Goal: Task Accomplishment & Management: Use online tool/utility

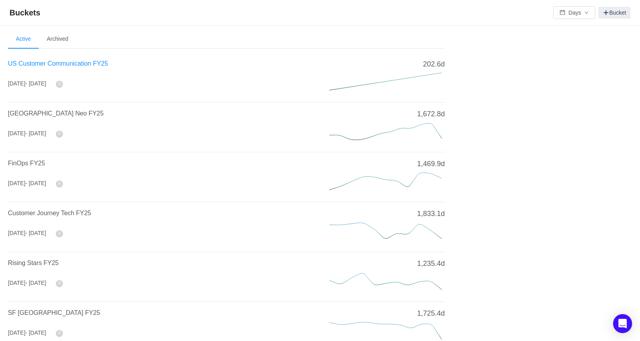
click at [29, 61] on span "US Customer Communication FY25" at bounding box center [58, 63] width 100 height 7
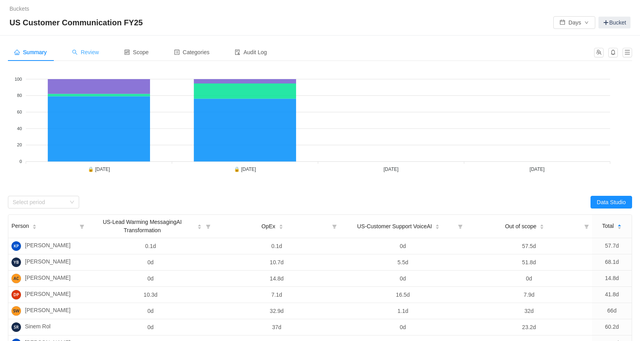
click at [92, 52] on span "Review" at bounding box center [85, 52] width 27 height 6
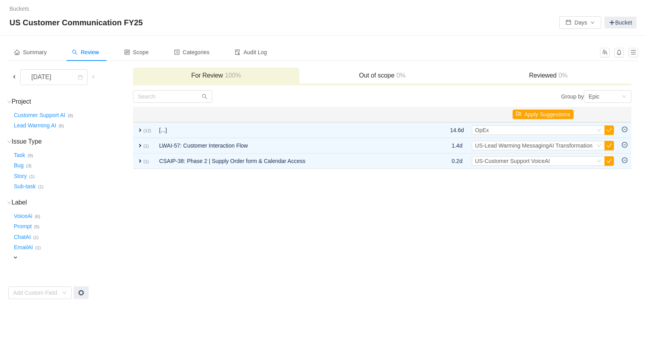
click at [15, 75] on span at bounding box center [14, 77] width 6 height 6
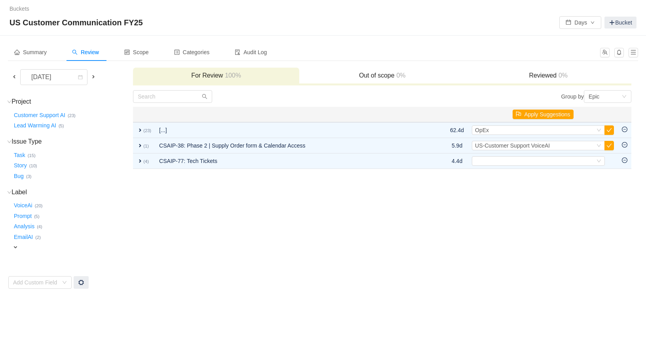
click at [14, 76] on span at bounding box center [14, 77] width 6 height 6
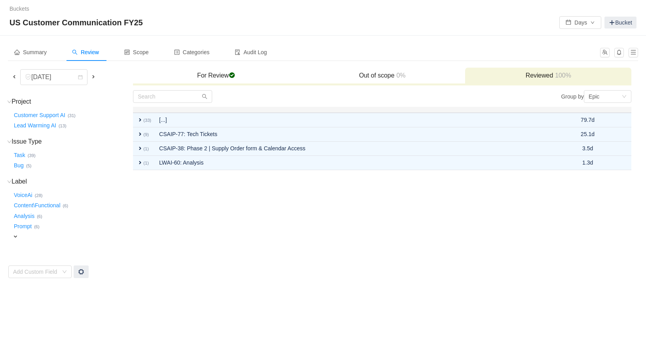
click at [11, 75] on span at bounding box center [14, 77] width 6 height 6
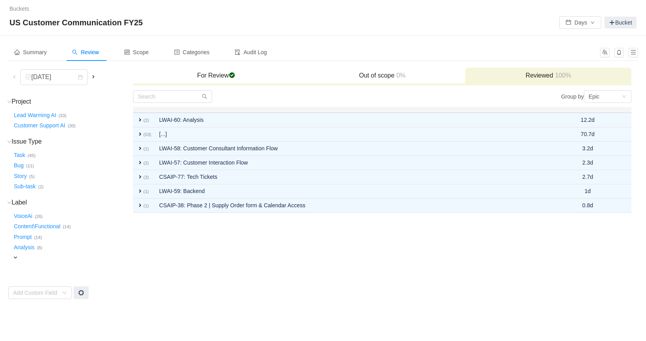
click at [94, 78] on span at bounding box center [93, 77] width 6 height 6
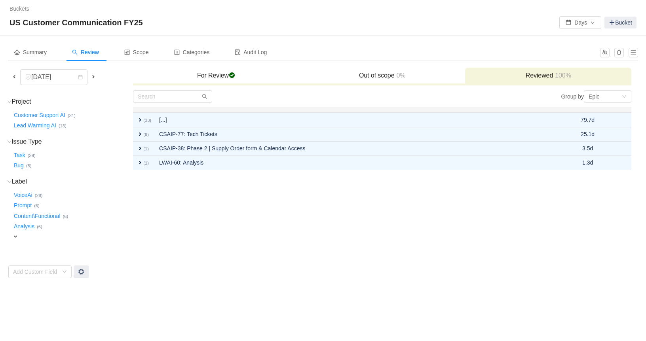
click at [93, 78] on span at bounding box center [93, 77] width 6 height 6
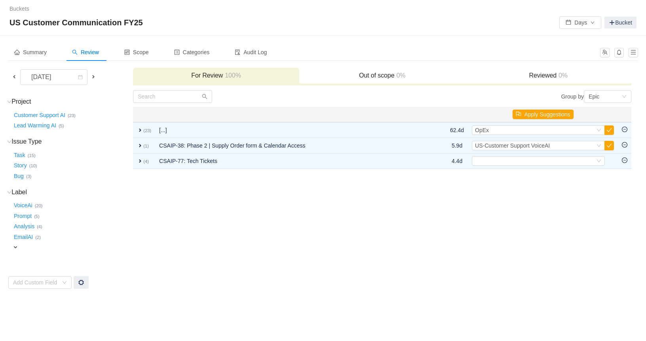
click at [16, 74] on span at bounding box center [14, 77] width 6 height 6
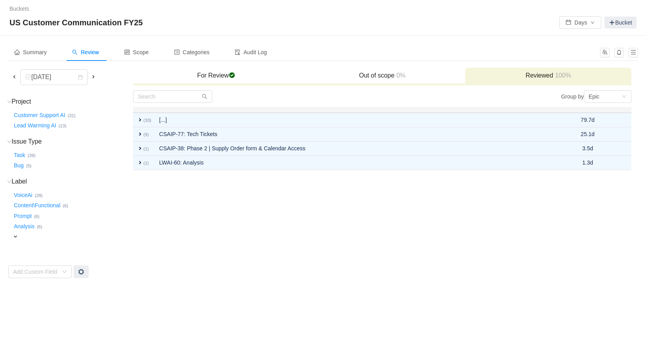
click at [95, 76] on span at bounding box center [93, 77] width 6 height 6
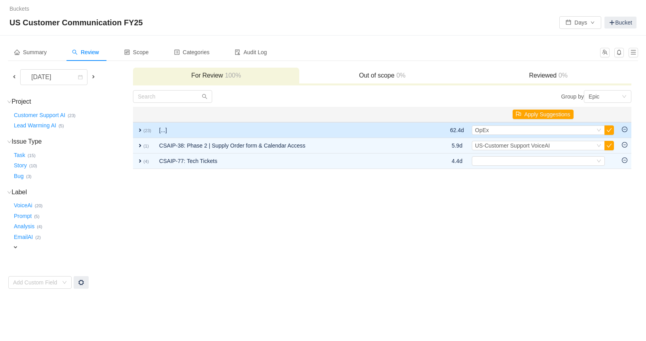
click at [137, 130] on td "expand (23)" at bounding box center [144, 130] width 22 height 16
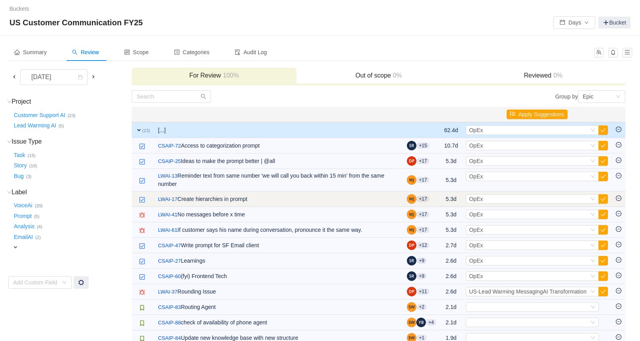
scroll to position [40, 0]
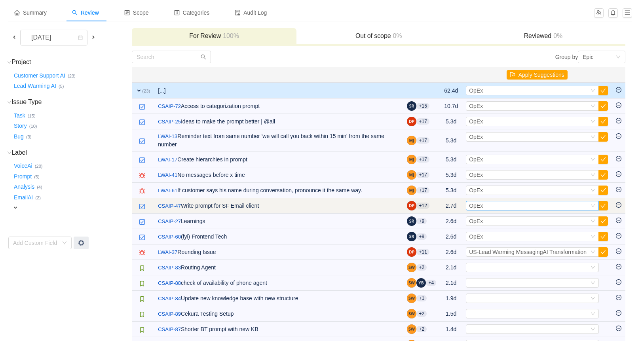
click at [483, 206] on div "Select OpEx" at bounding box center [529, 205] width 120 height 9
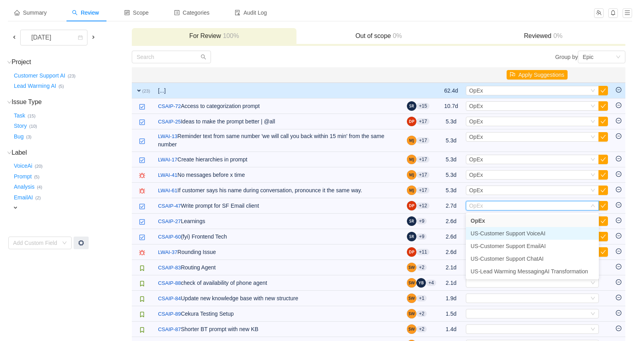
click at [511, 235] on span "US-Customer Support VoiceAI" at bounding box center [508, 233] width 75 height 6
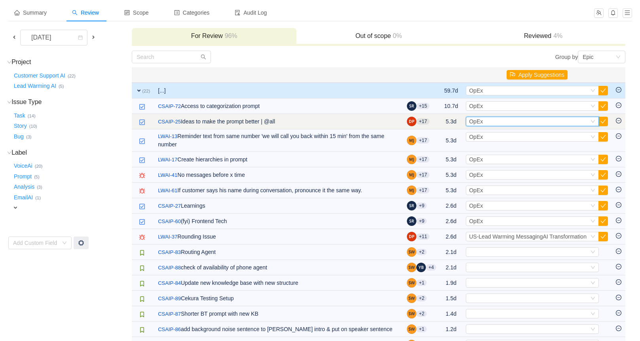
click at [494, 121] on div "Select OpEx" at bounding box center [529, 121] width 120 height 9
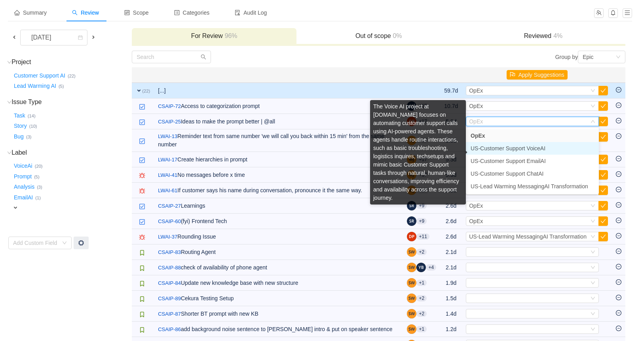
click at [524, 150] on span "US-Customer Support VoiceAI" at bounding box center [508, 148] width 75 height 6
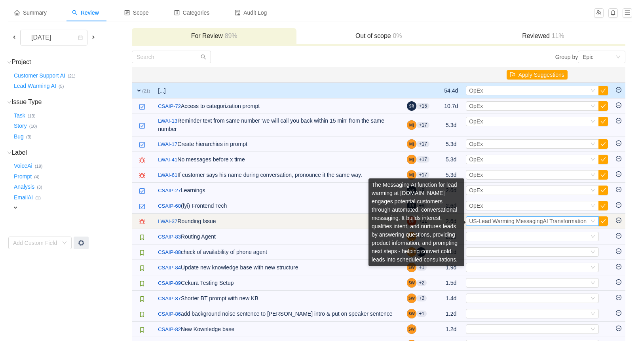
click at [497, 221] on span "US-Lead Warming MessagingAI Transformation" at bounding box center [528, 221] width 118 height 6
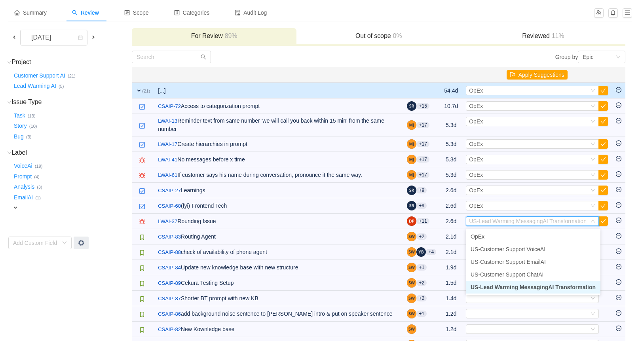
click at [543, 286] on span "US-Lead Warming MessagingAI Transformation" at bounding box center [533, 287] width 125 height 6
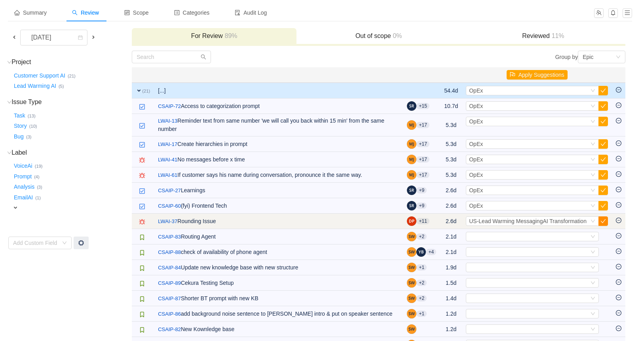
click at [601, 223] on button "button" at bounding box center [602, 220] width 9 height 9
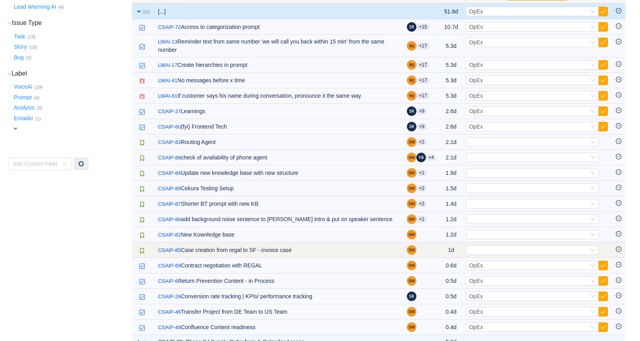
scroll to position [153, 0]
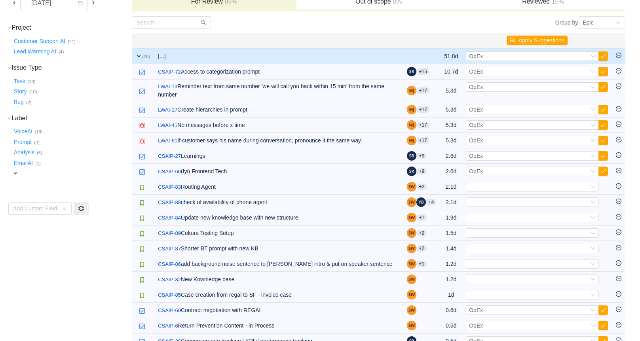
click at [523, 42] on button "Apply Suggestions" at bounding box center [537, 40] width 61 height 9
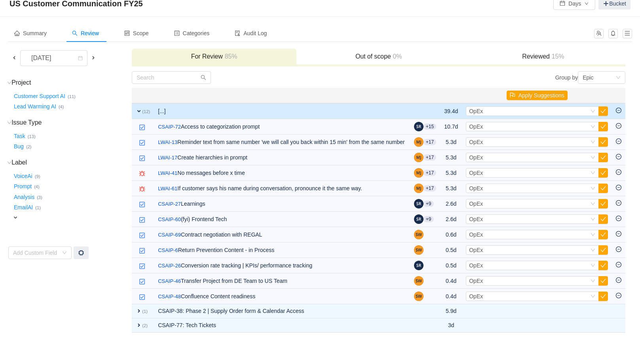
scroll to position [28, 0]
click at [586, 69] on button "OK" at bounding box center [584, 73] width 14 height 9
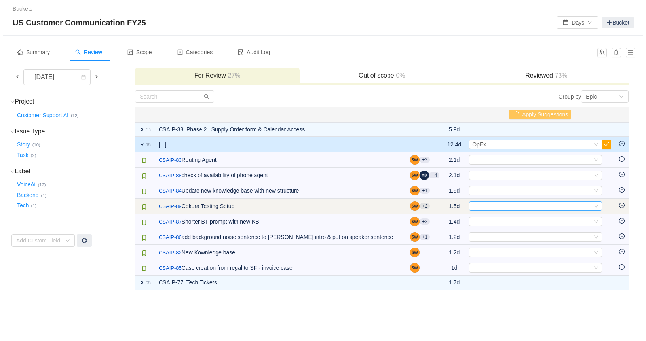
scroll to position [0, 0]
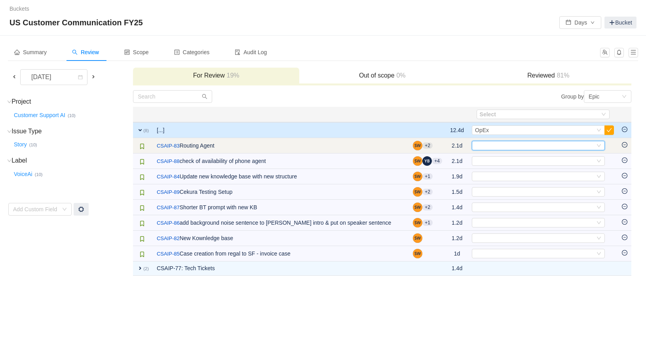
click at [489, 146] on div "Select" at bounding box center [535, 145] width 120 height 9
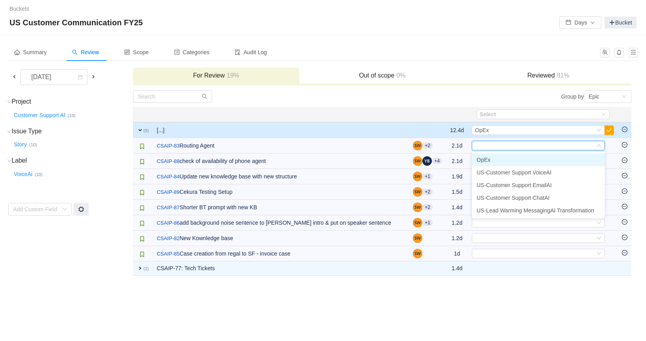
click at [502, 158] on li "OpEx" at bounding box center [538, 160] width 133 height 13
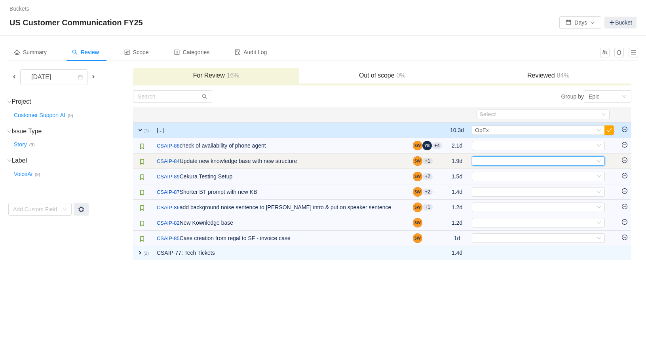
click at [502, 163] on div "Select" at bounding box center [535, 161] width 120 height 9
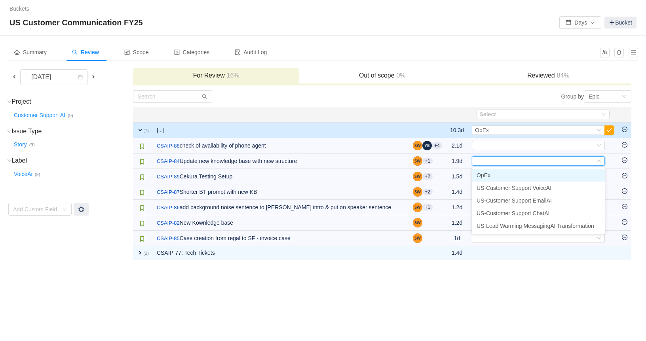
click at [501, 178] on li "OpEx" at bounding box center [538, 175] width 133 height 13
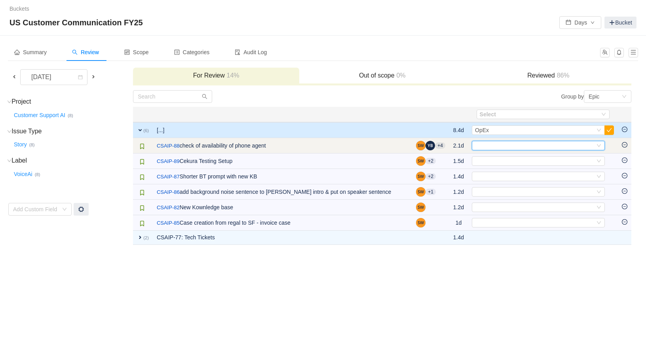
click at [497, 146] on div "Select" at bounding box center [535, 145] width 120 height 9
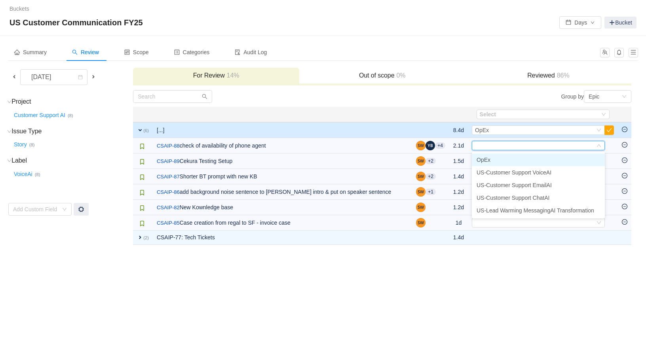
click at [492, 161] on li "OpEx" at bounding box center [538, 160] width 133 height 13
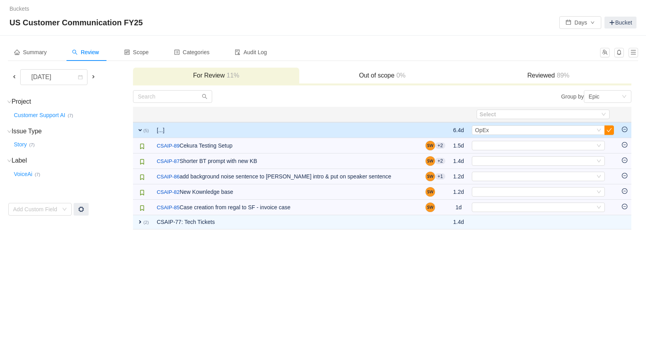
click at [609, 131] on button "button" at bounding box center [608, 129] width 9 height 9
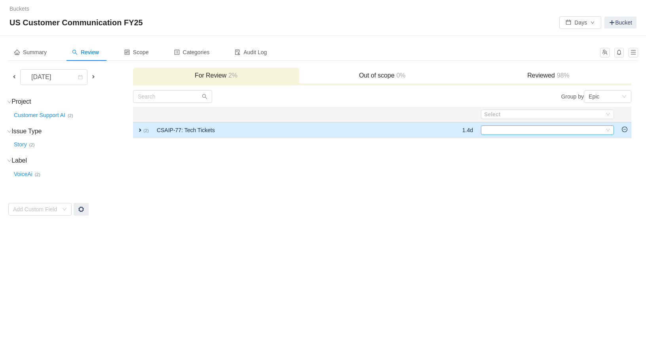
click at [507, 131] on div "Select" at bounding box center [544, 130] width 120 height 9
click at [140, 129] on span "expand" at bounding box center [140, 130] width 6 height 6
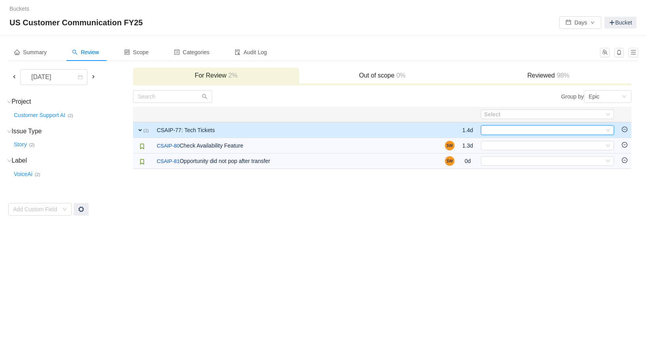
click at [508, 131] on div "Select" at bounding box center [544, 130] width 120 height 9
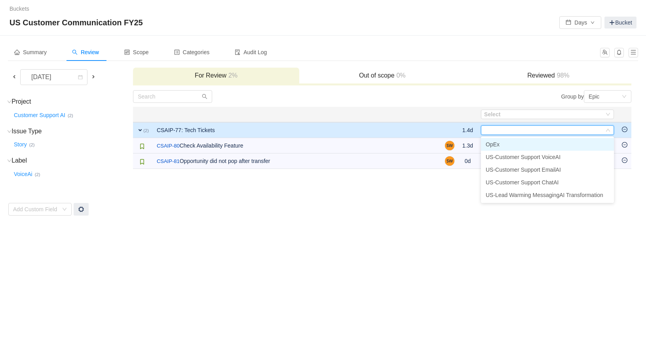
click at [505, 144] on li "OpEx" at bounding box center [547, 144] width 133 height 13
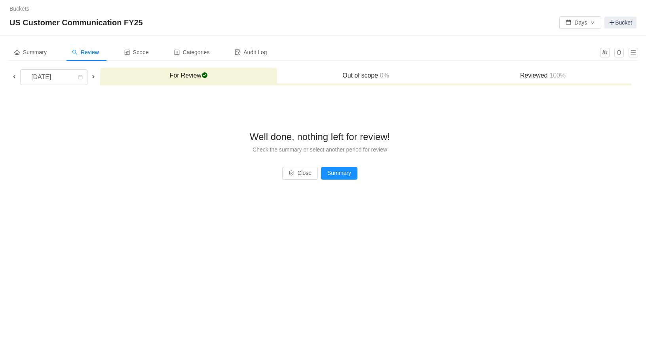
click at [13, 76] on span at bounding box center [14, 77] width 6 height 6
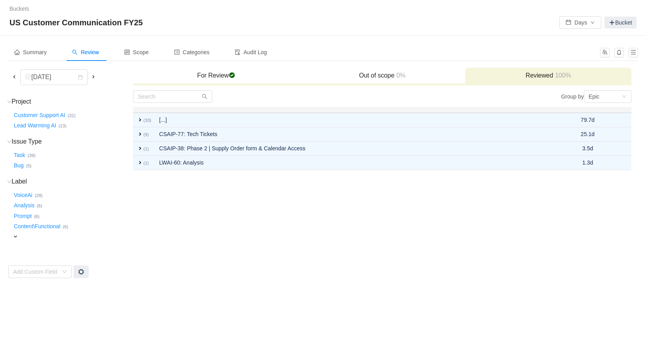
click at [92, 76] on span at bounding box center [93, 77] width 6 height 6
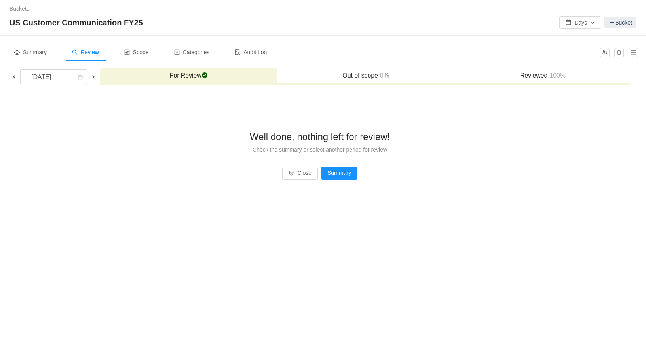
click at [168, 159] on div "Well done, nothing left for review! Check the summary or select another period …" at bounding box center [319, 144] width 623 height 108
